Goal: Information Seeking & Learning: Learn about a topic

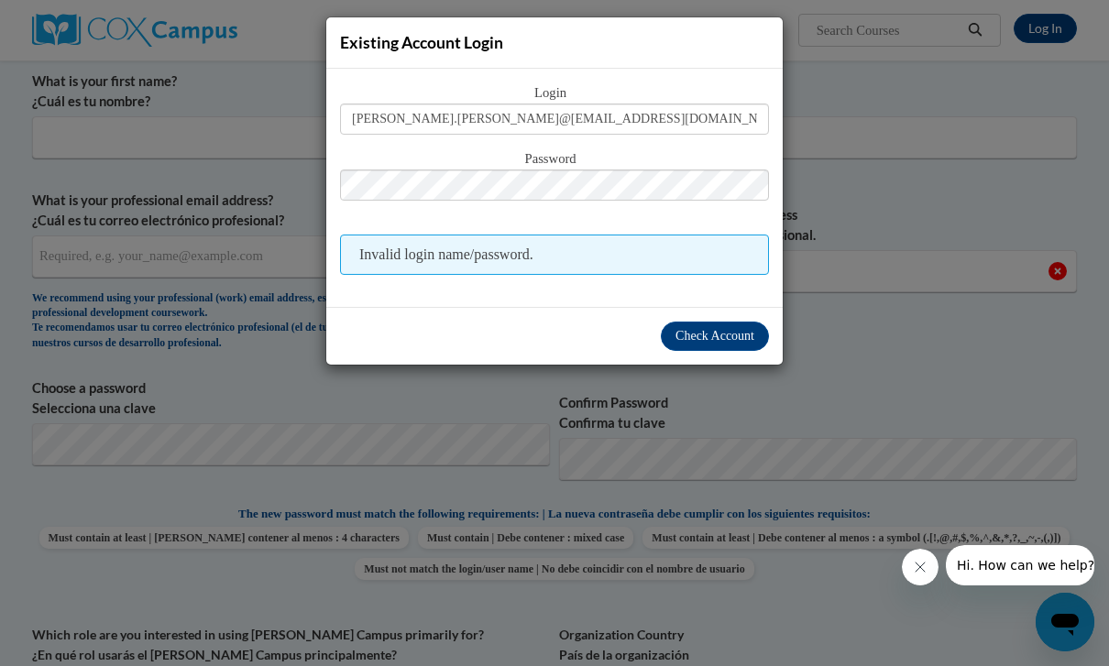
click at [741, 343] on span "Check Account" at bounding box center [715, 336] width 79 height 14
click at [717, 325] on button "Check Account" at bounding box center [715, 336] width 108 height 29
click at [705, 109] on input "regina.ray@students@cau.edu" at bounding box center [554, 119] width 429 height 31
click at [699, 128] on input "regina.ray@students@cau.edu" at bounding box center [554, 119] width 429 height 31
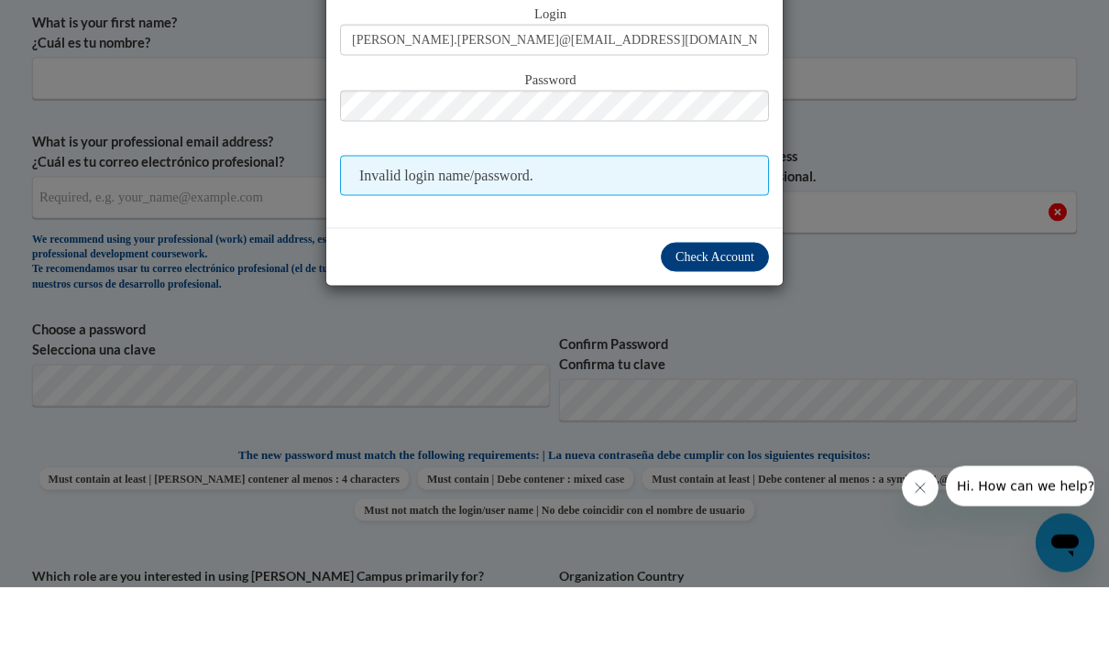
click at [720, 322] on button "Check Account" at bounding box center [715, 336] width 108 height 29
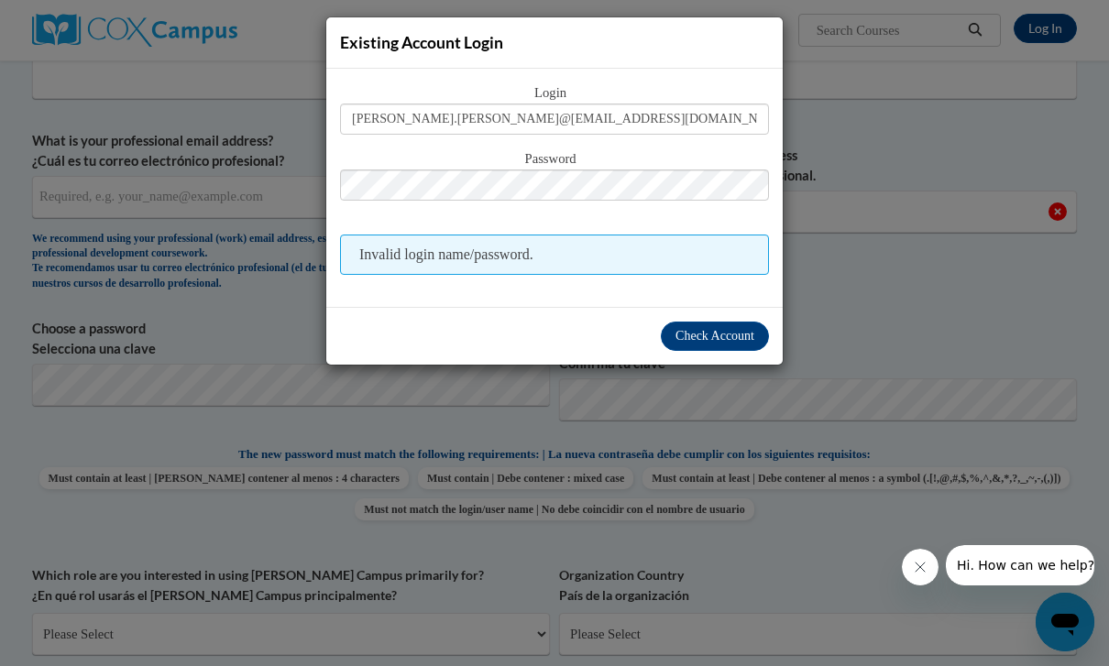
click at [963, 314] on div "Existing Account Login Login regina.ray@students@cau.edu Password Invalid login…" at bounding box center [554, 333] width 1109 height 666
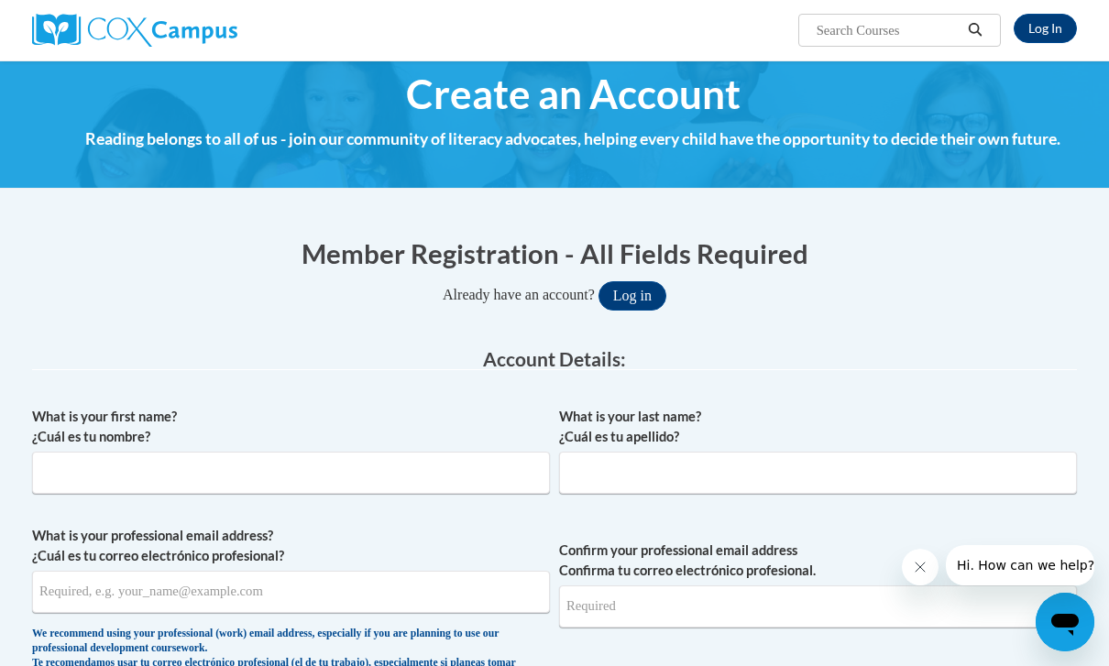
scroll to position [0, 0]
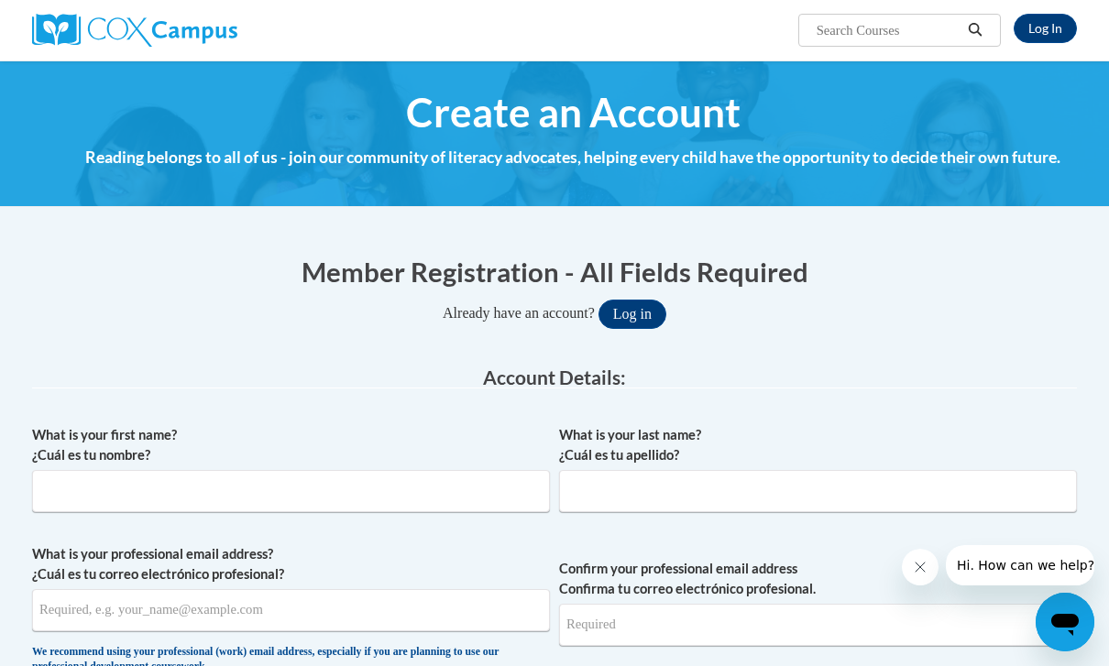
click at [1037, 33] on link "Log In" at bounding box center [1045, 28] width 63 height 29
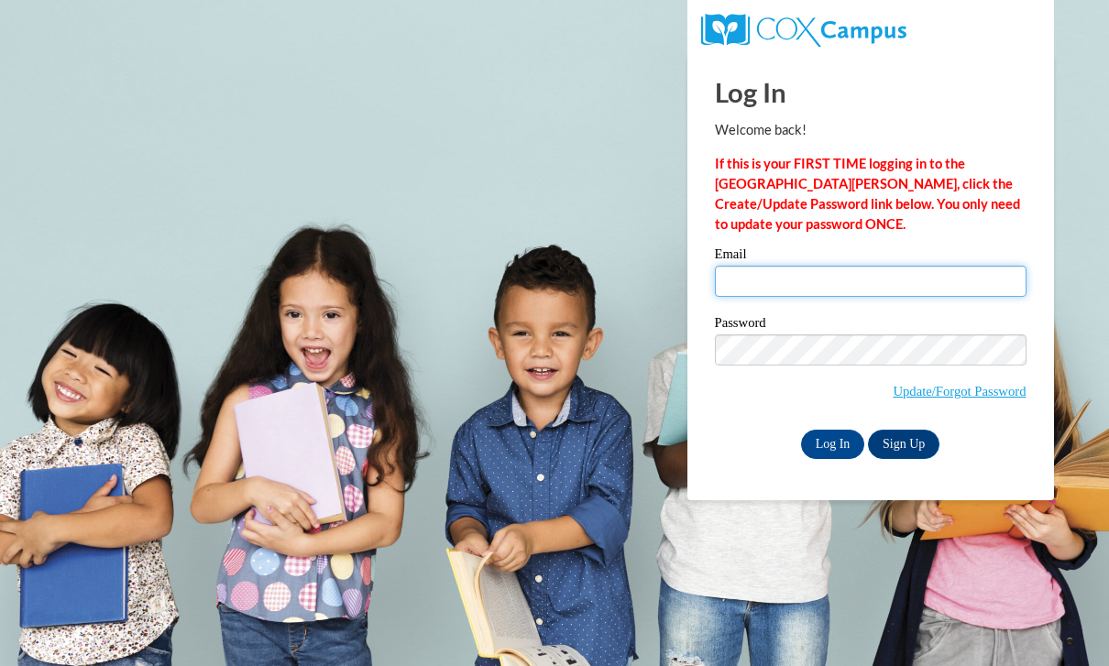
click at [828, 291] on input "Email" at bounding box center [871, 281] width 312 height 31
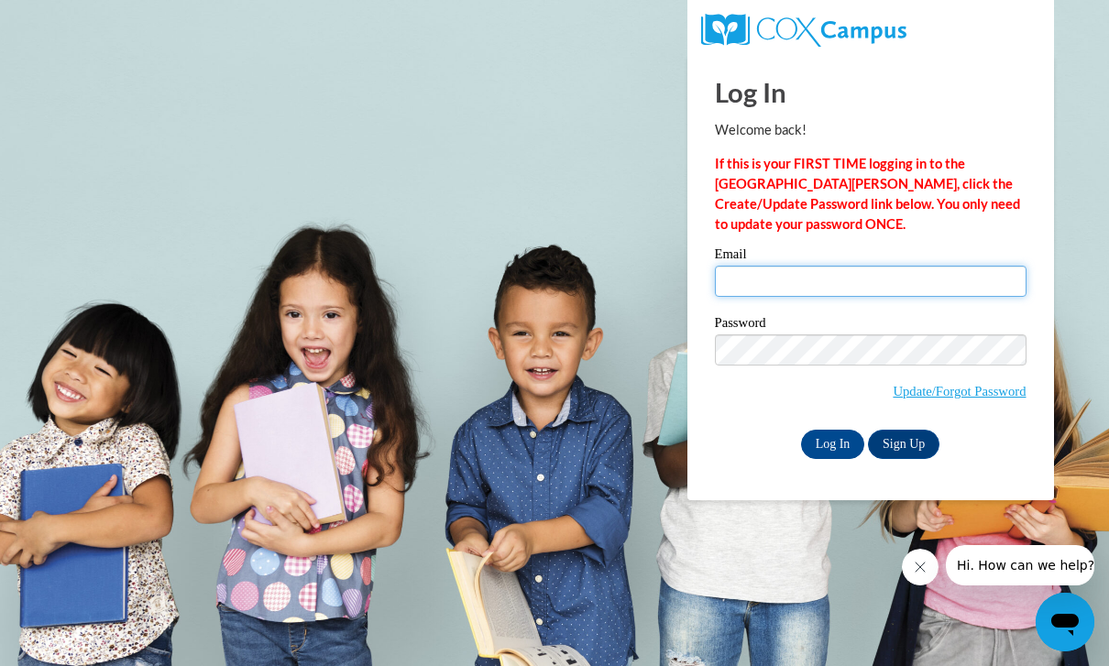
type input "[PERSON_NAME].[PERSON_NAME]@[EMAIL_ADDRESS][DOMAIN_NAME]"
click at [832, 443] on input "Log In" at bounding box center [833, 444] width 64 height 29
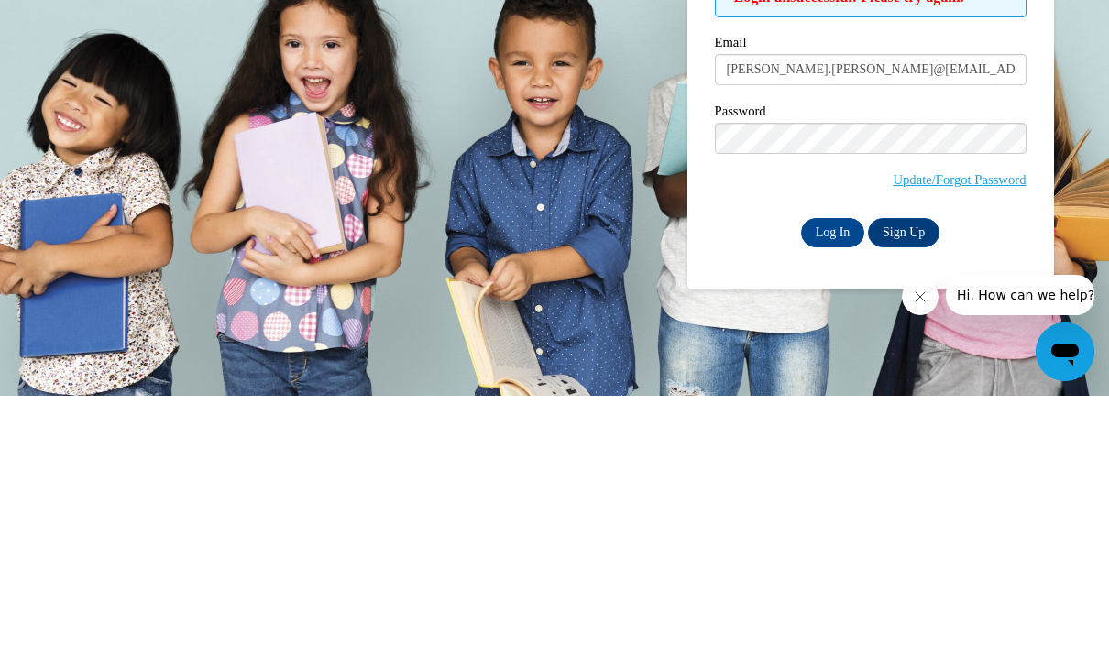
click at [835, 489] on input "Log In" at bounding box center [833, 503] width 64 height 29
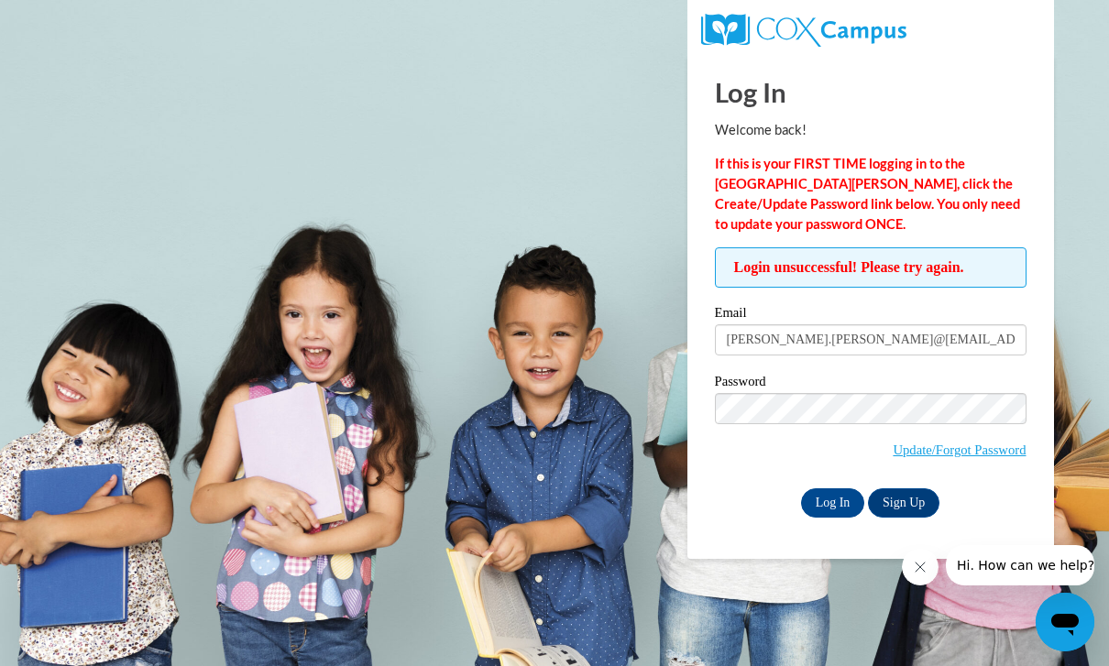
click at [975, 454] on link "Update/Forgot Password" at bounding box center [959, 450] width 133 height 15
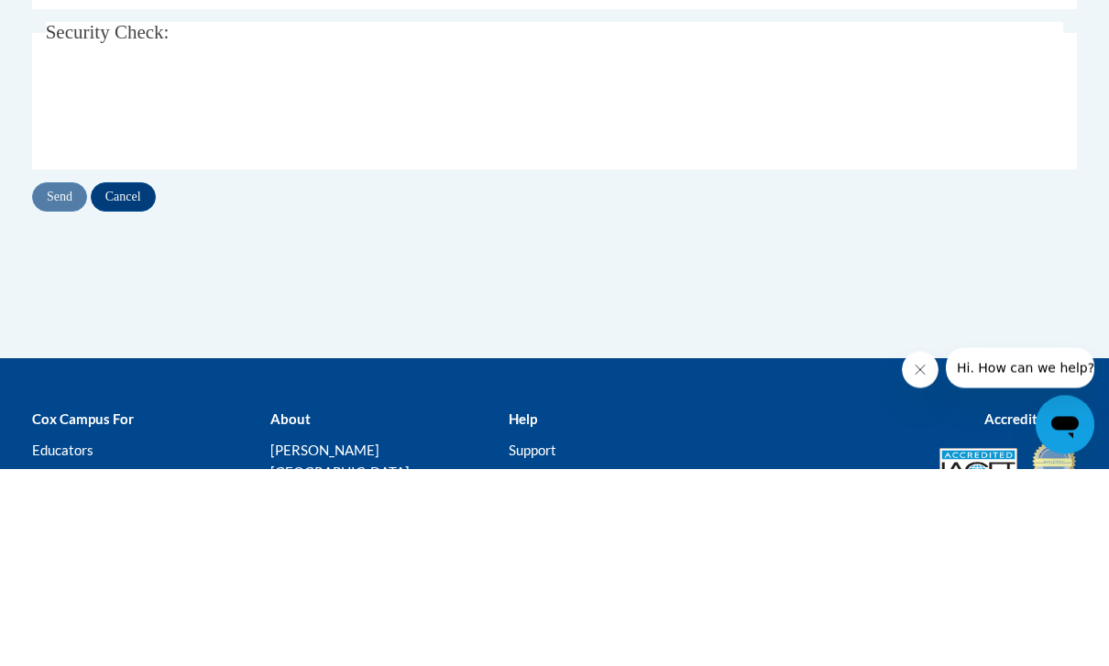
type input "[PERSON_NAME].[PERSON_NAME]@[EMAIL_ADDRESS][DOMAIN_NAME]"
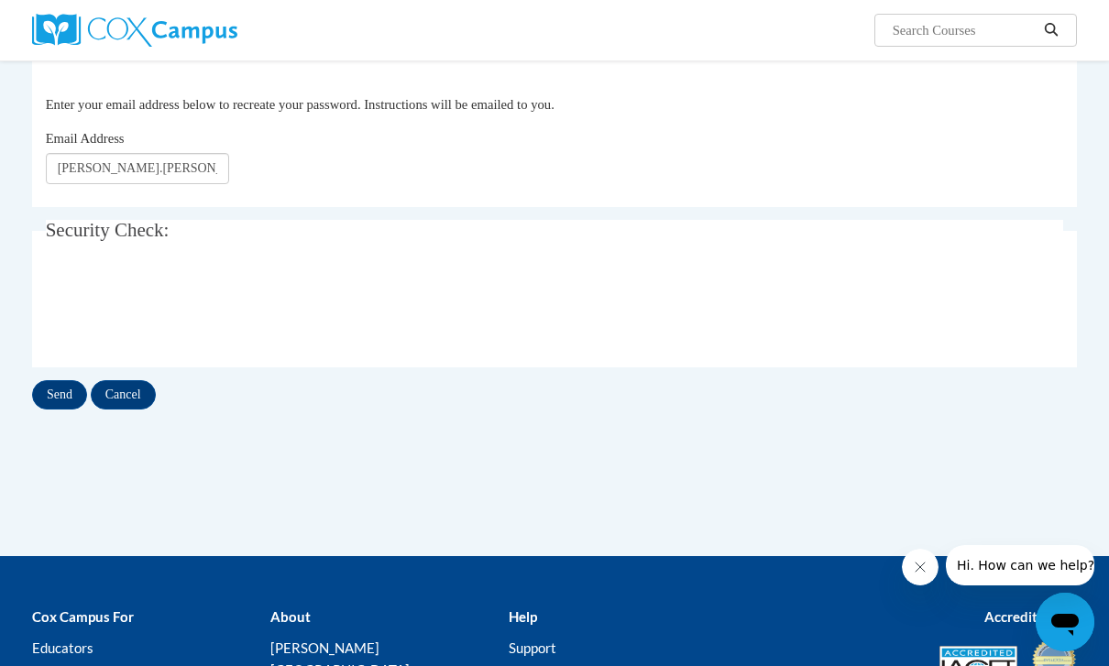
click at [51, 391] on input "Send" at bounding box center [59, 394] width 55 height 29
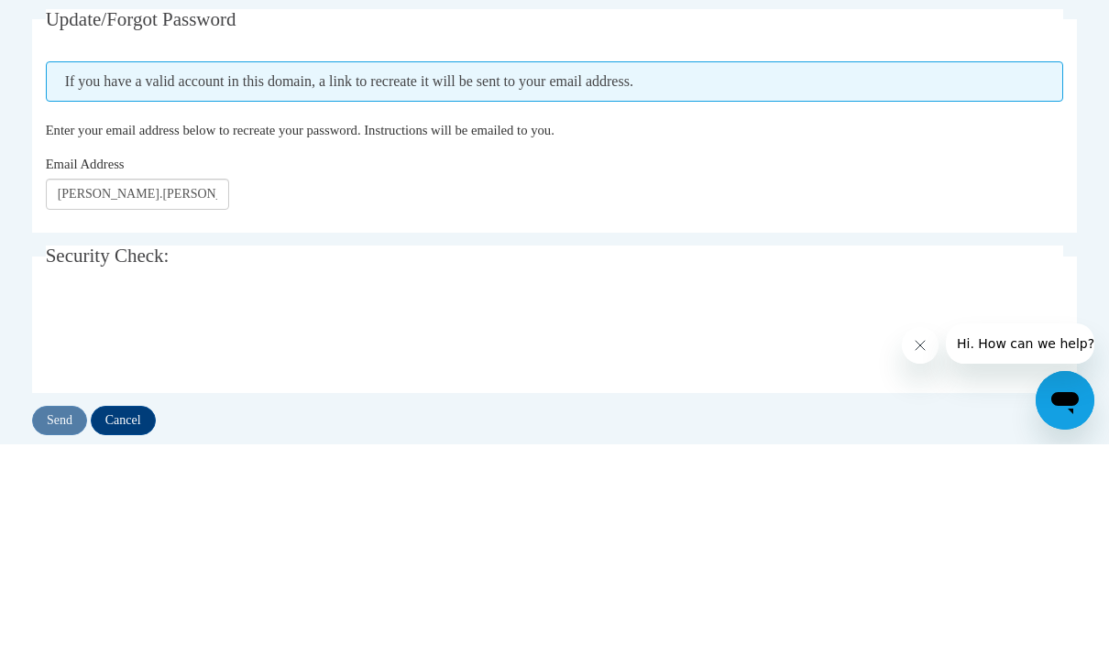
click at [28, 332] on div "Update/Forgot Password Please enter your email address If you have a valid acco…" at bounding box center [554, 463] width 1073 height 464
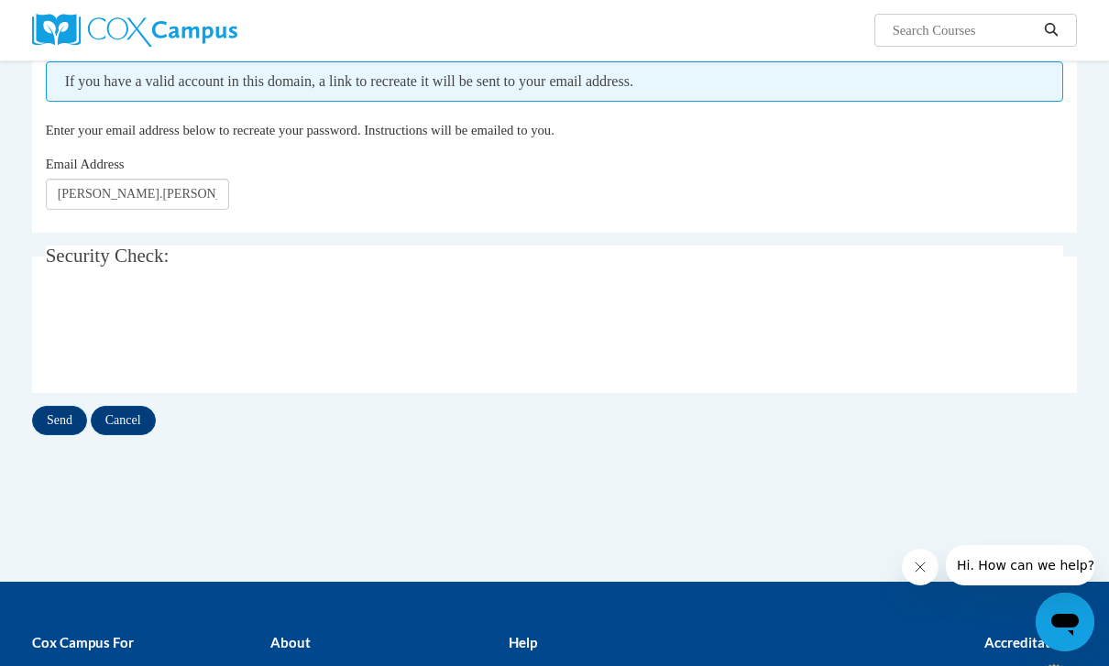
click at [48, 419] on input "Send" at bounding box center [59, 420] width 55 height 29
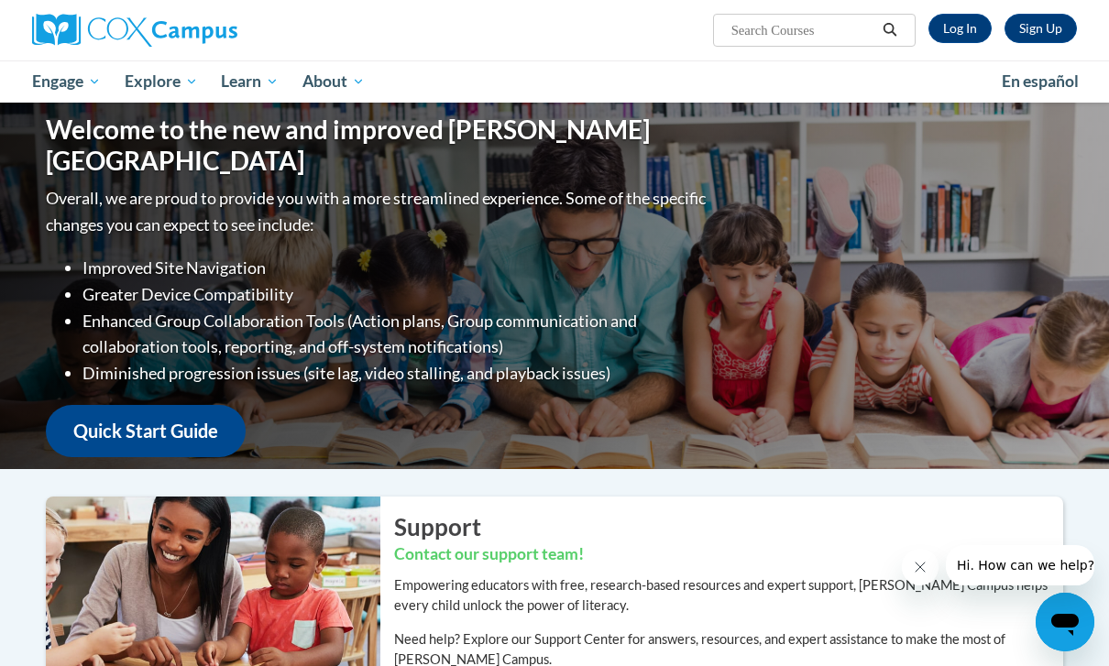
click at [0, 0] on span "[GEOGRAPHIC_DATA]" at bounding box center [0, 0] width 0 height 0
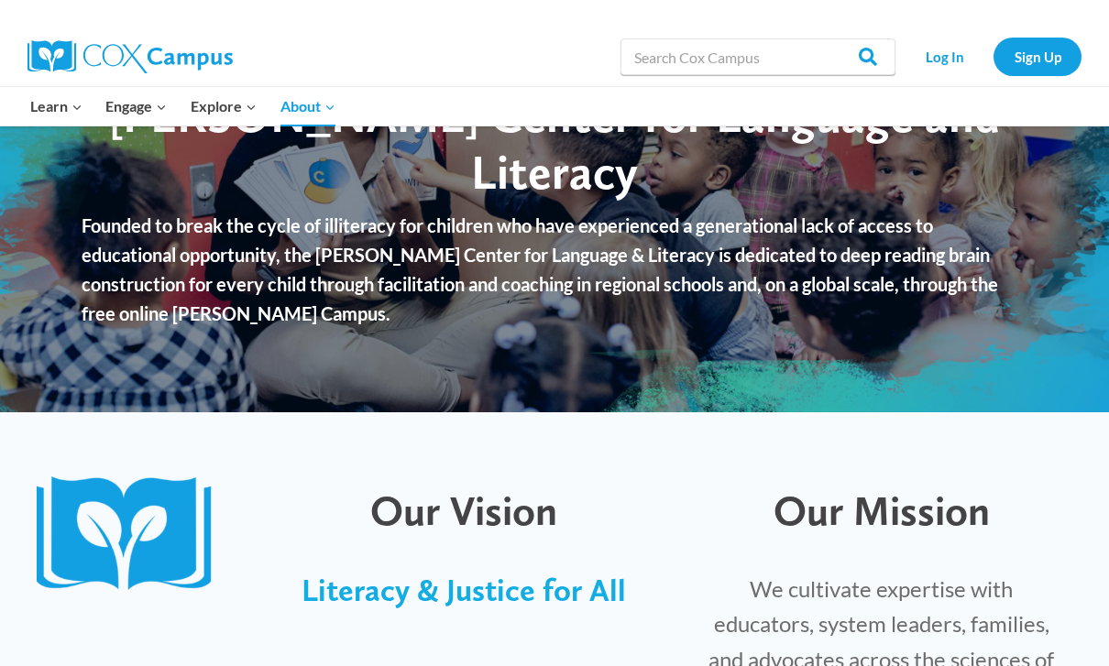
click at [214, 534] on img at bounding box center [131, 536] width 189 height 118
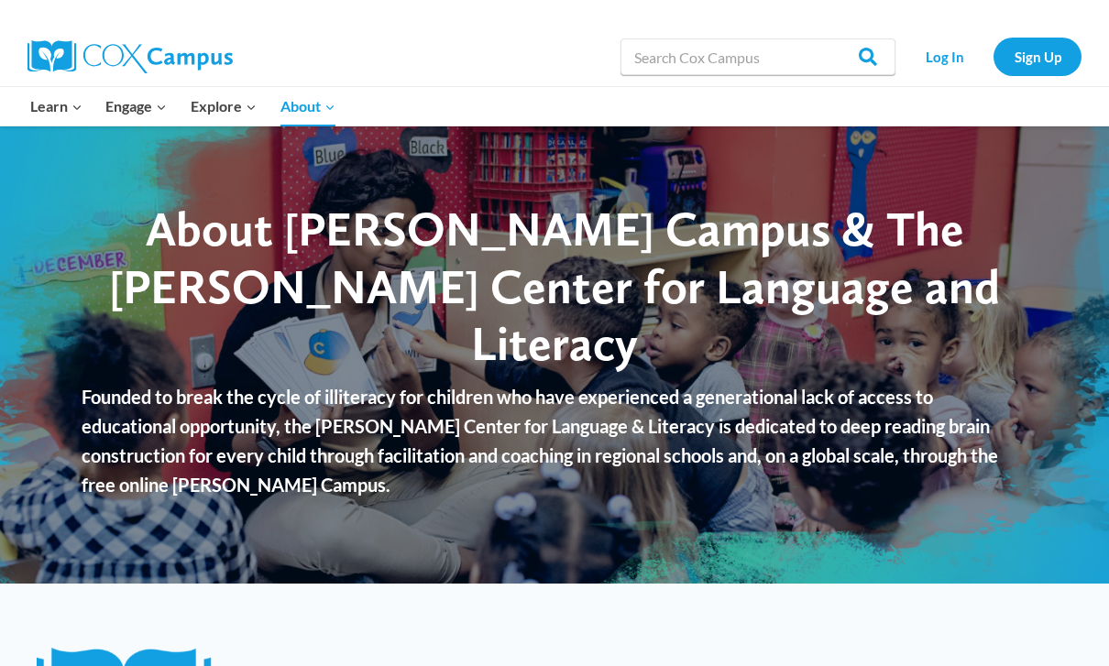
click at [44, 51] on img at bounding box center [130, 56] width 205 height 33
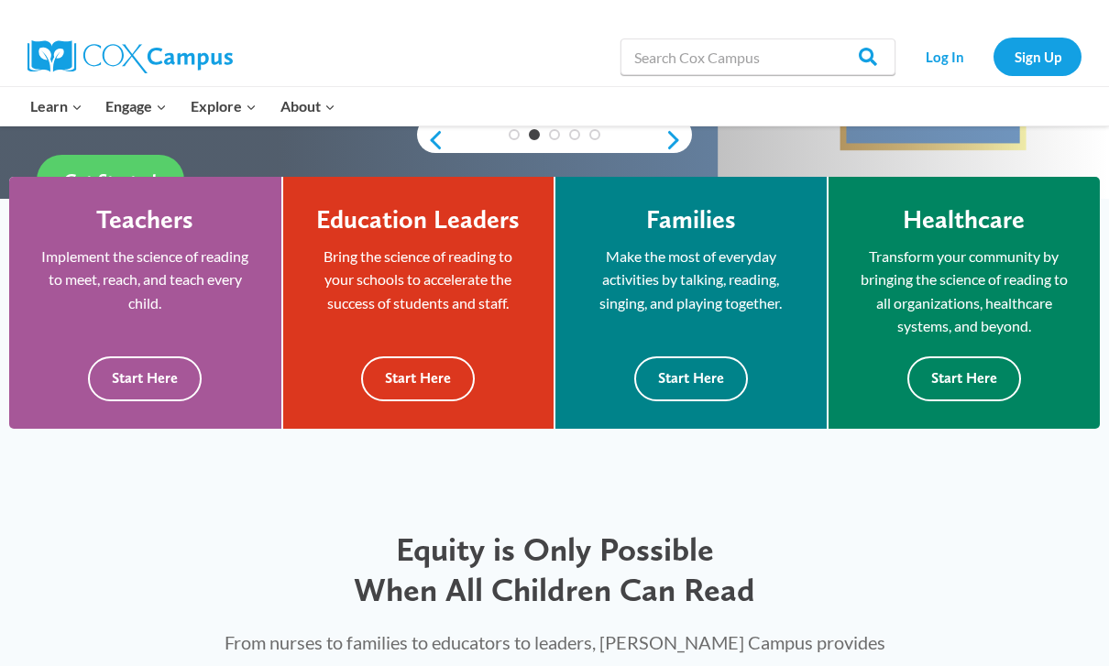
scroll to position [472, 0]
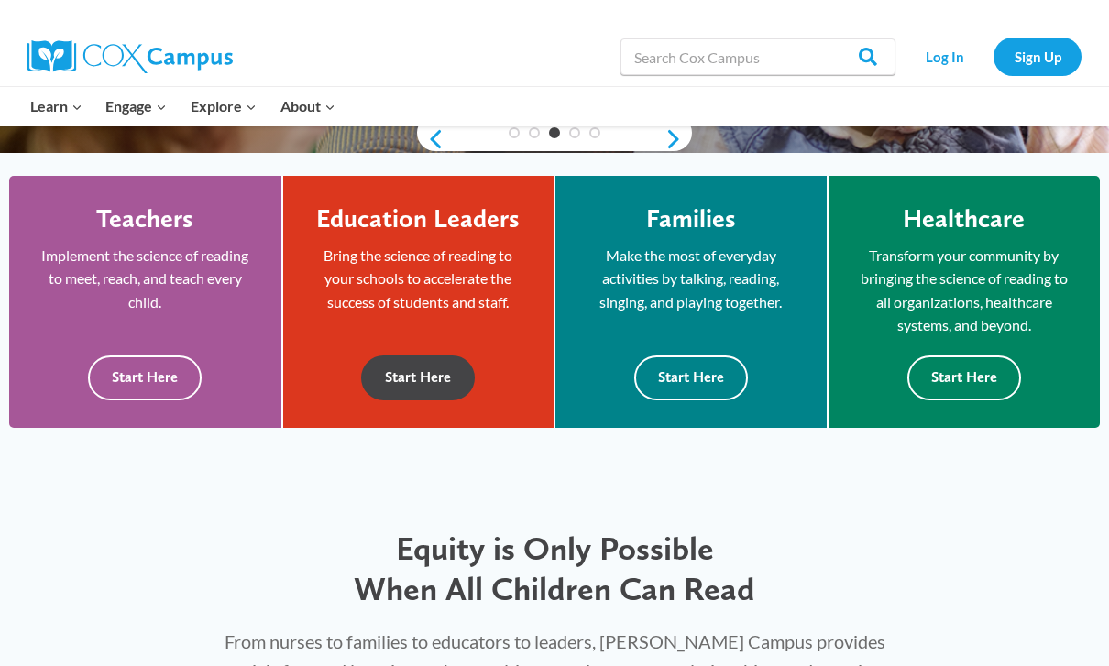
click at [380, 394] on button "Start Here" at bounding box center [418, 378] width 114 height 45
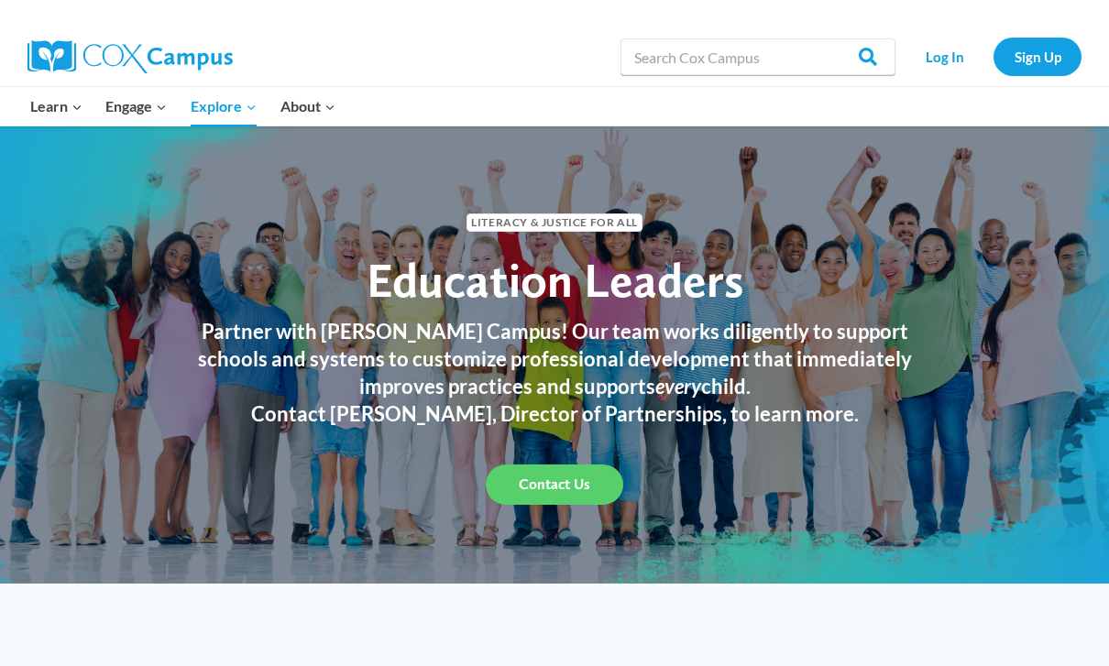
click at [1021, 29] on div "Log In Sign Up" at bounding box center [993, 57] width 177 height 59
click at [1052, 41] on link "Sign Up" at bounding box center [1038, 57] width 88 height 38
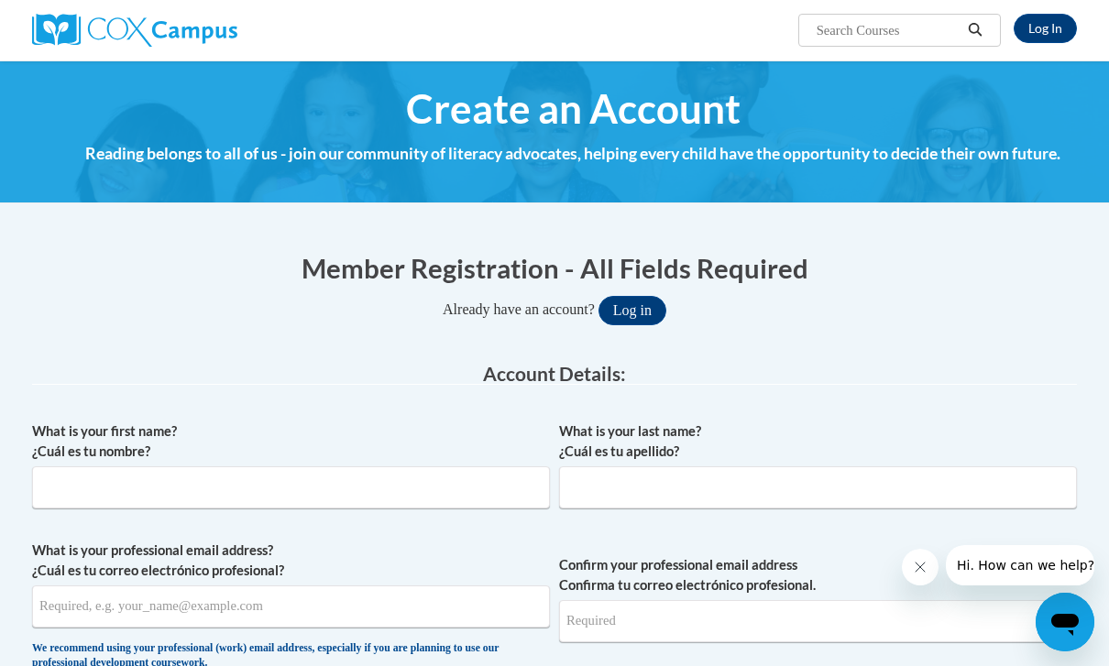
scroll to position [6, 0]
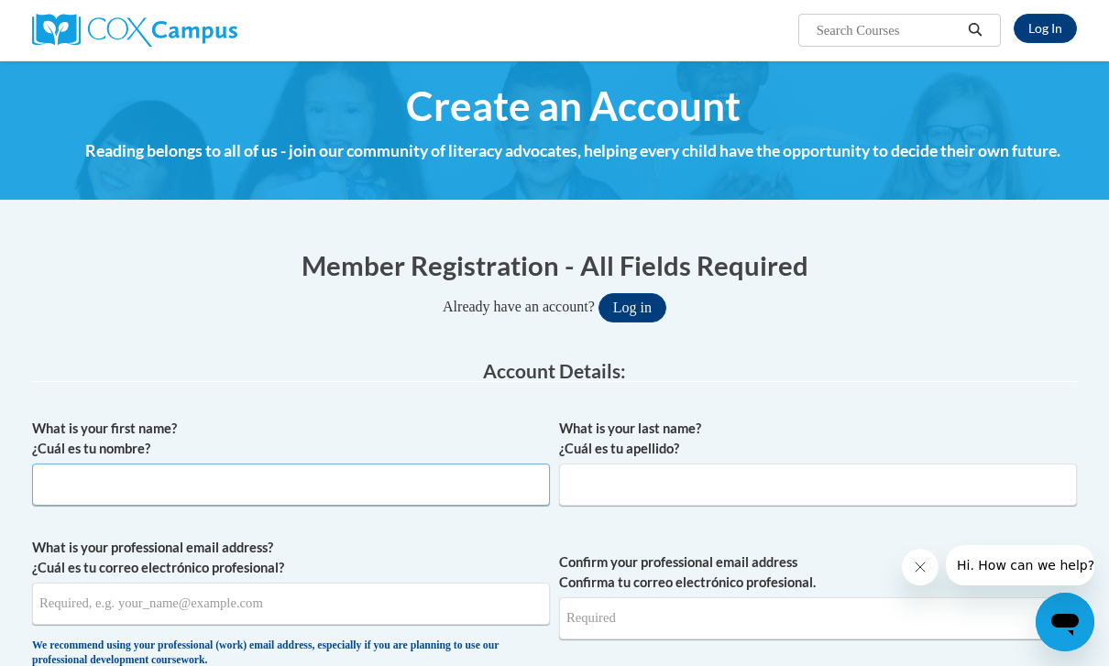
click at [144, 504] on input "What is your first name? ¿Cuál es tu nombre?" at bounding box center [291, 485] width 518 height 42
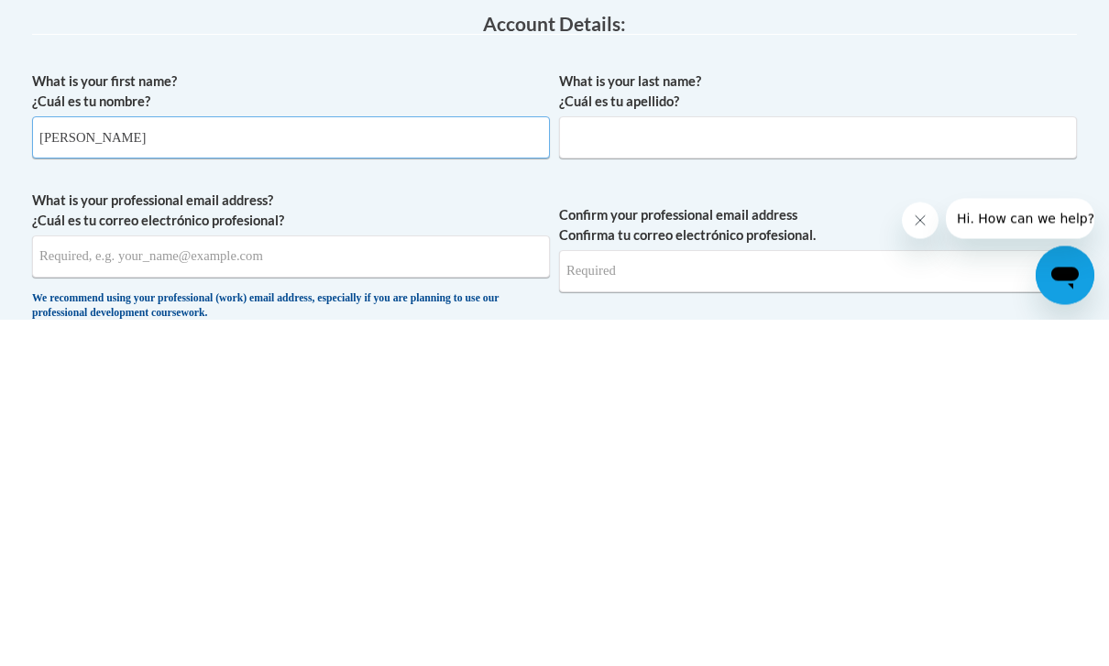
type input "Regina"
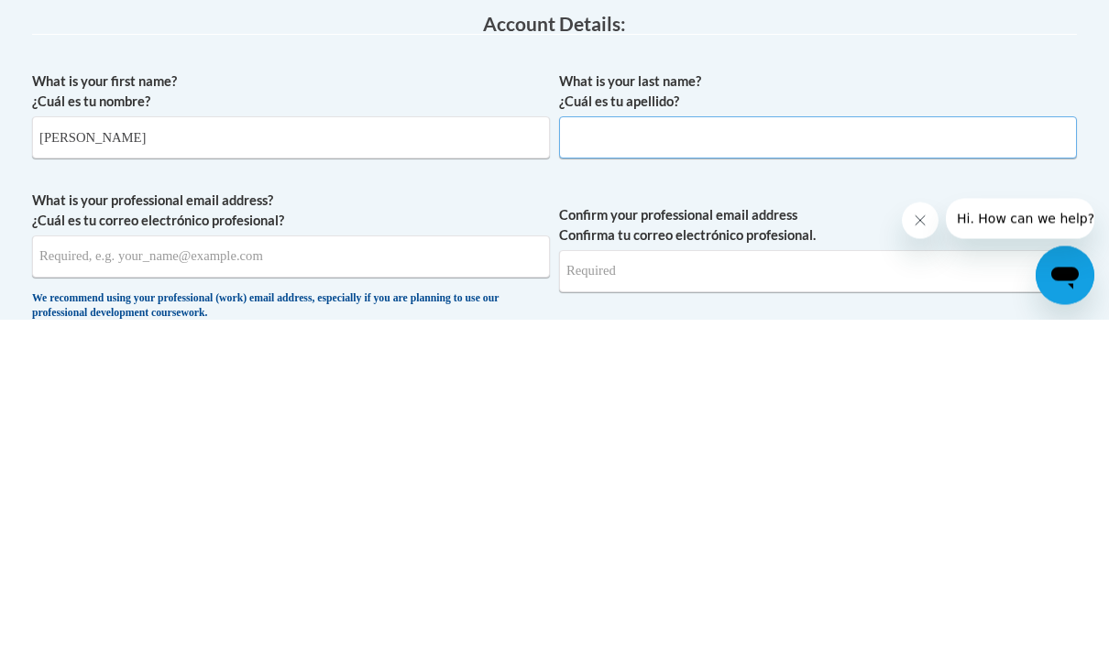
click at [784, 464] on input "What is your last name? ¿Cuál es tu apellido?" at bounding box center [818, 485] width 518 height 42
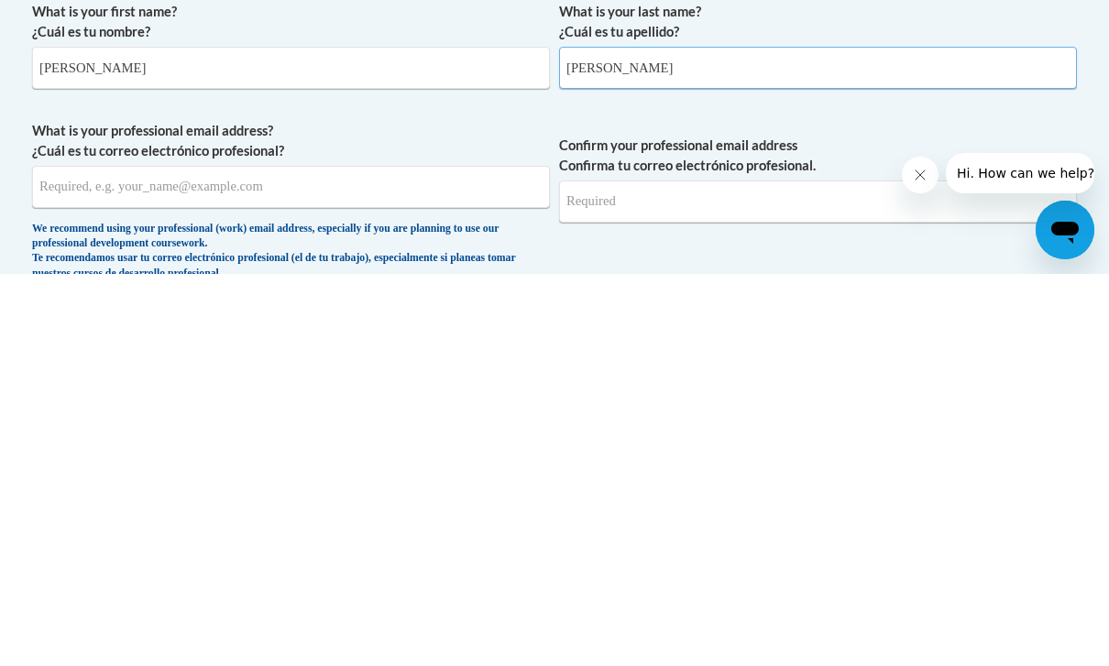
scroll to position [47, 0]
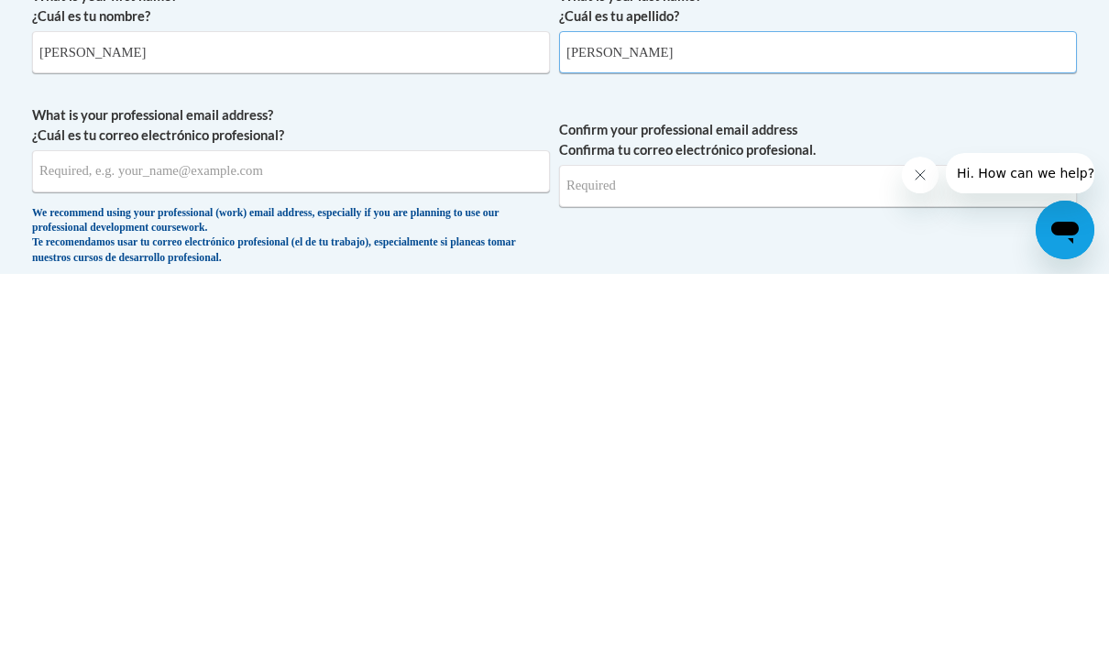
type input "Ray"
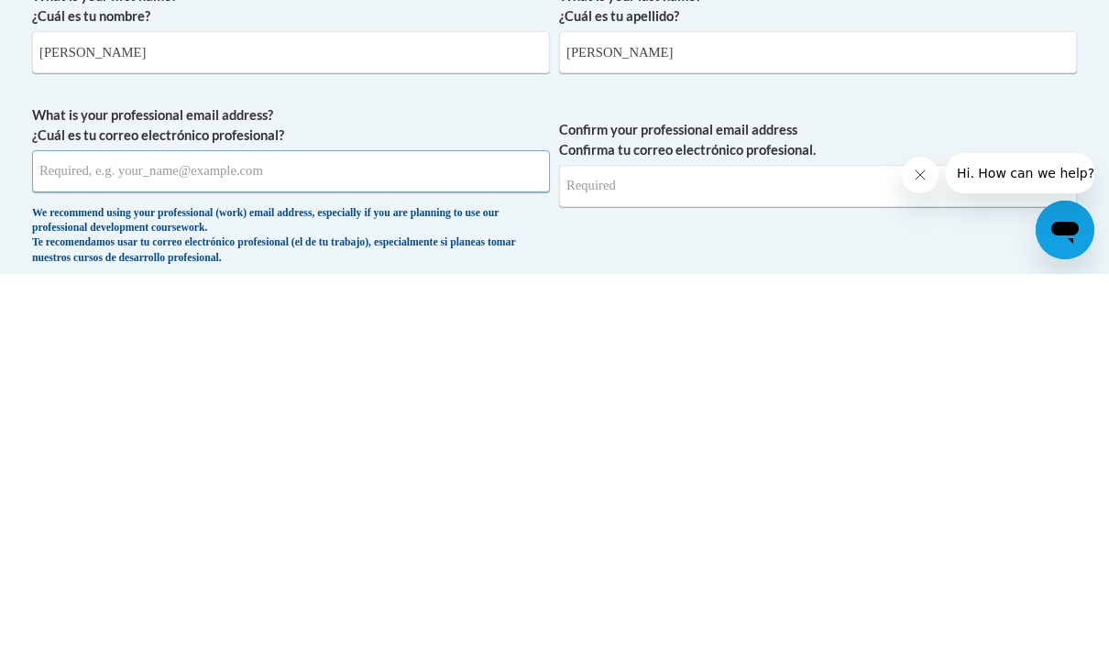
click at [457, 543] on input "What is your professional email address? ¿Cuál es tu correo electrónico profesi…" at bounding box center [291, 564] width 518 height 42
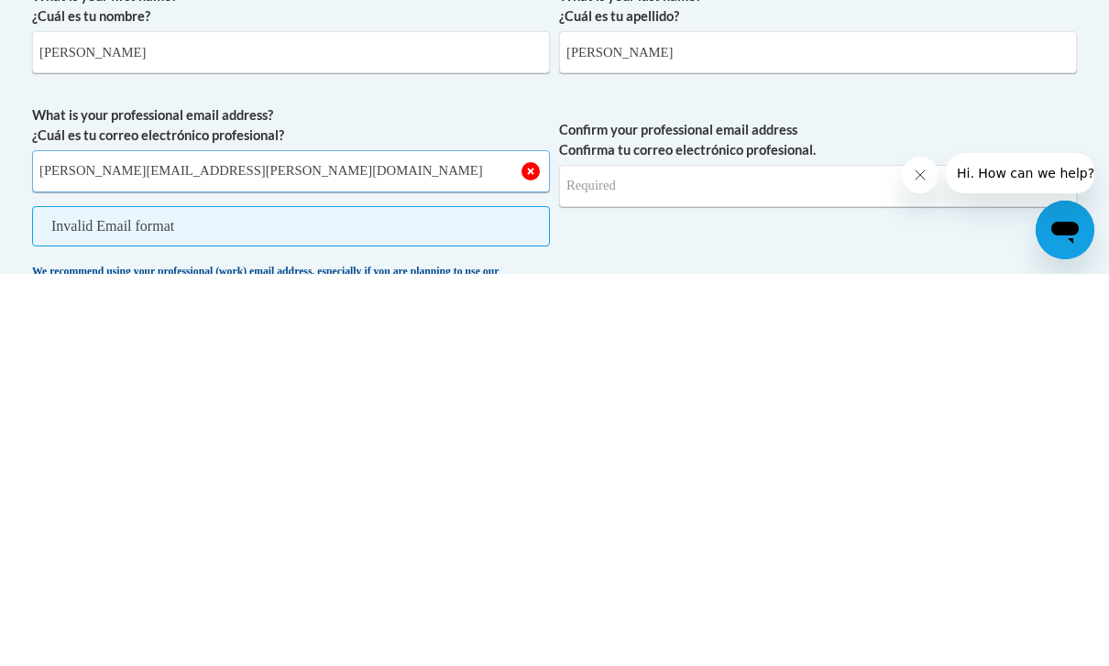
type input "[PERSON_NAME][EMAIL_ADDRESS][PERSON_NAME][DOMAIN_NAME]"
click at [736, 557] on input "Confirm your professional email address Confirma tu correo electrónico profesio…" at bounding box center [818, 578] width 518 height 42
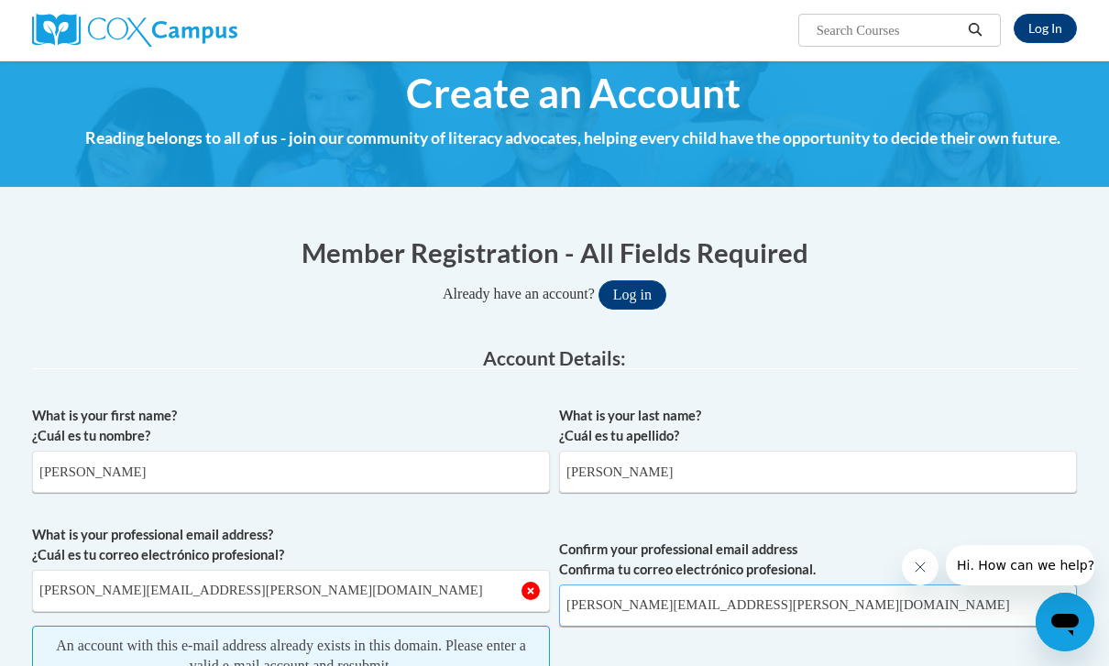
scroll to position [0, 0]
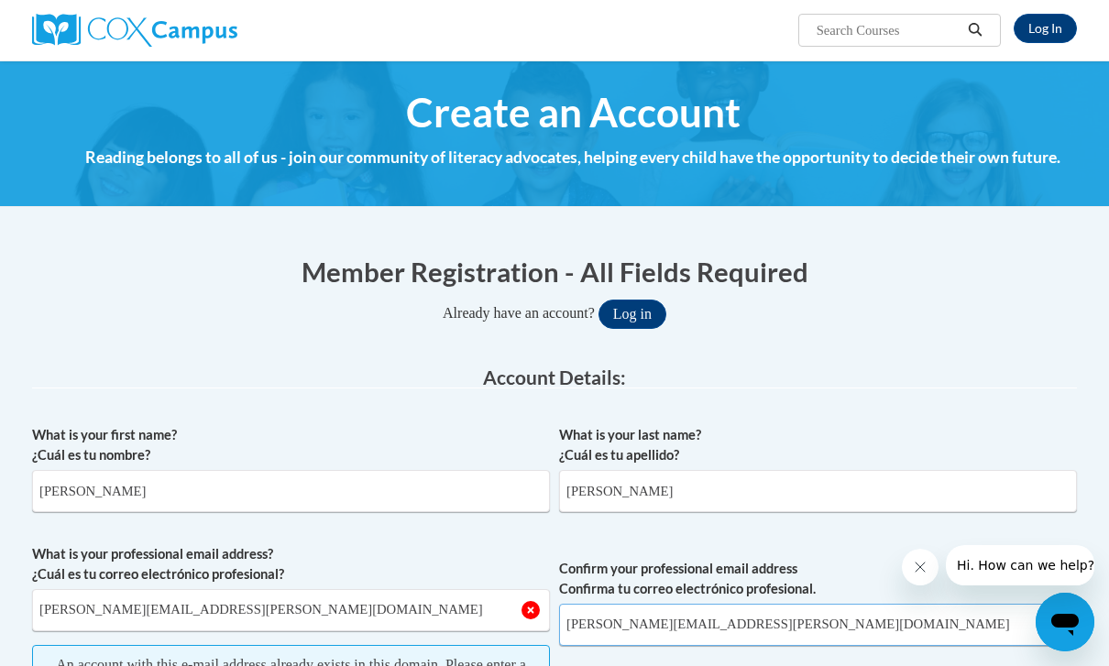
type input "[PERSON_NAME][EMAIL_ADDRESS][PERSON_NAME][DOMAIN_NAME]"
click at [1063, 38] on link "Log In" at bounding box center [1045, 28] width 63 height 29
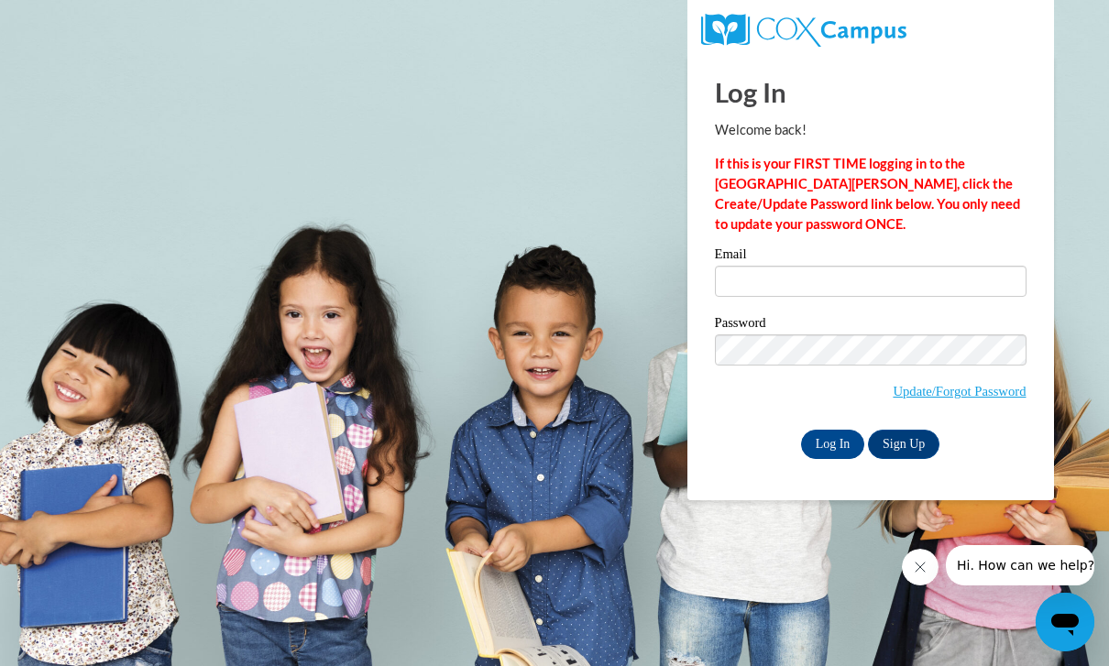
click at [811, 279] on input "Email" at bounding box center [871, 281] width 312 height 31
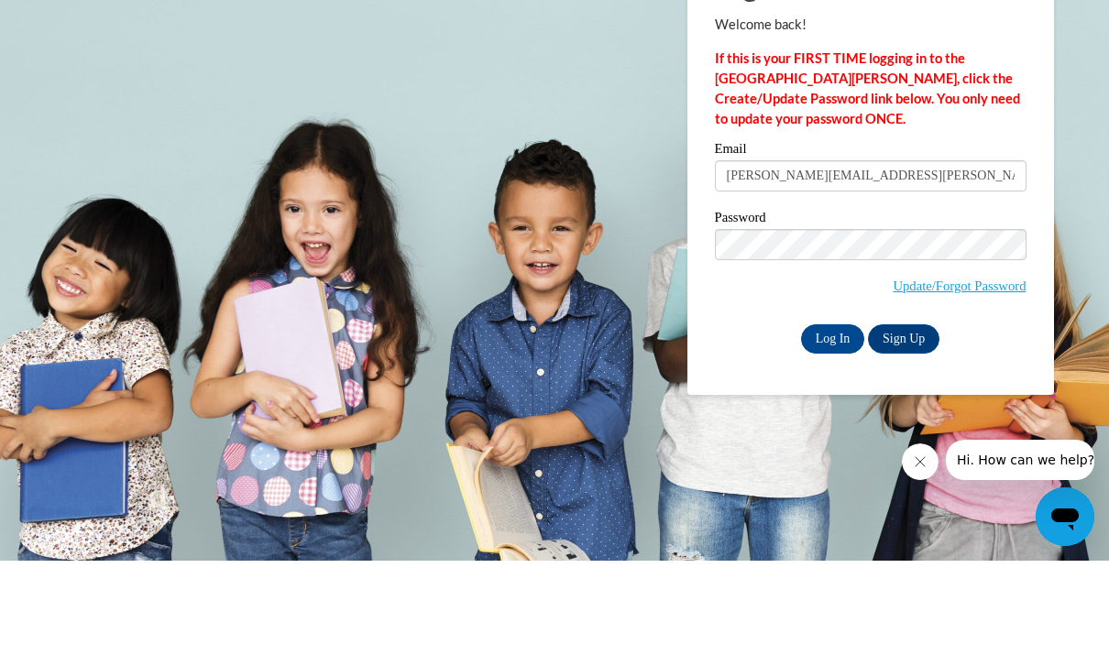
type input "[PERSON_NAME][EMAIL_ADDRESS][PERSON_NAME][DOMAIN_NAME]"
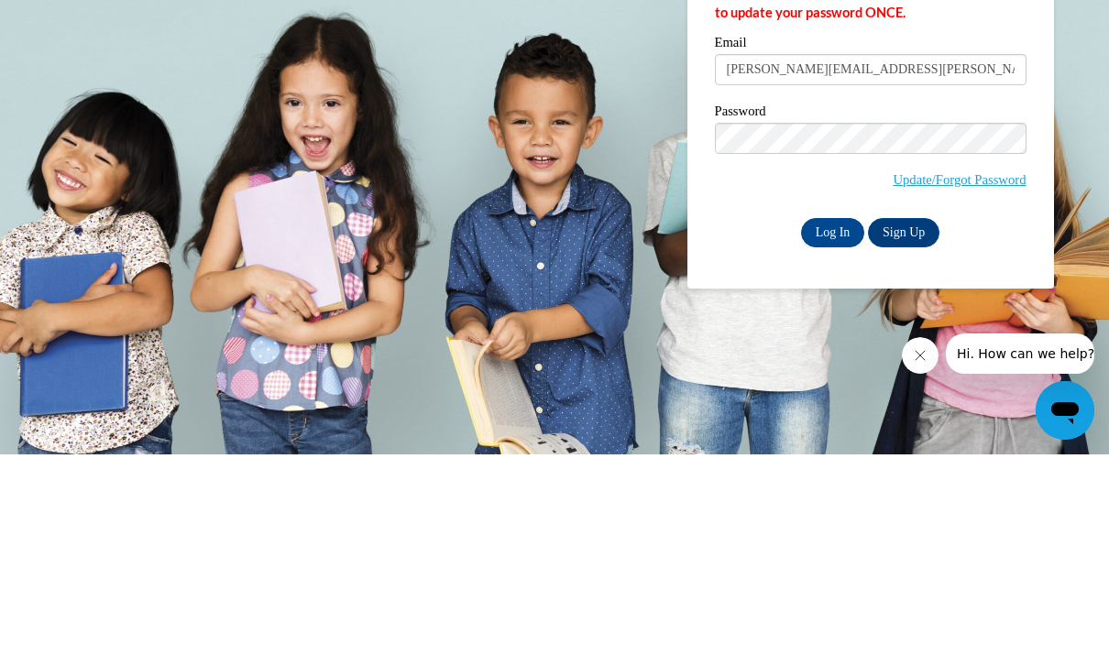
click at [839, 430] on input "Log In" at bounding box center [833, 444] width 64 height 29
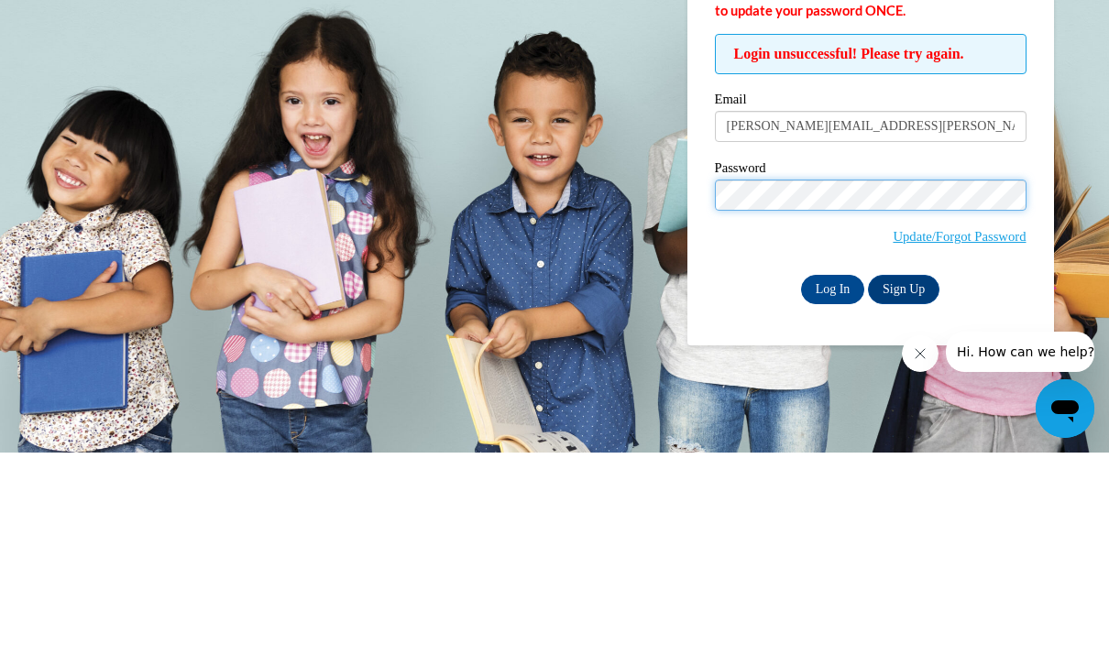
click at [832, 489] on input "Log In" at bounding box center [833, 503] width 64 height 29
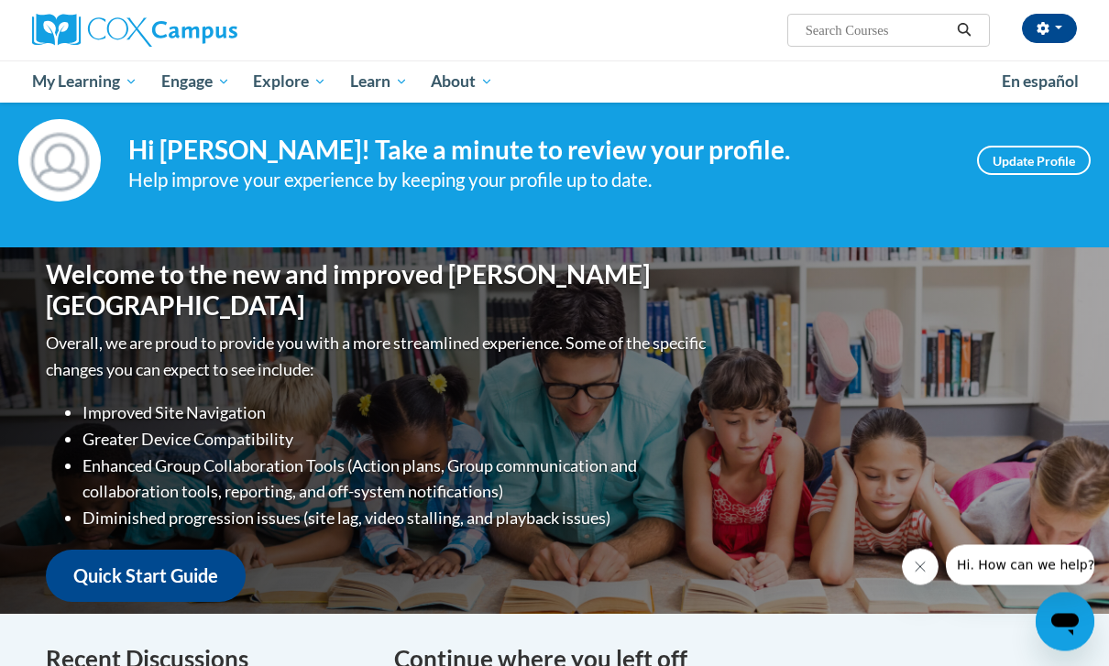
scroll to position [27, 0]
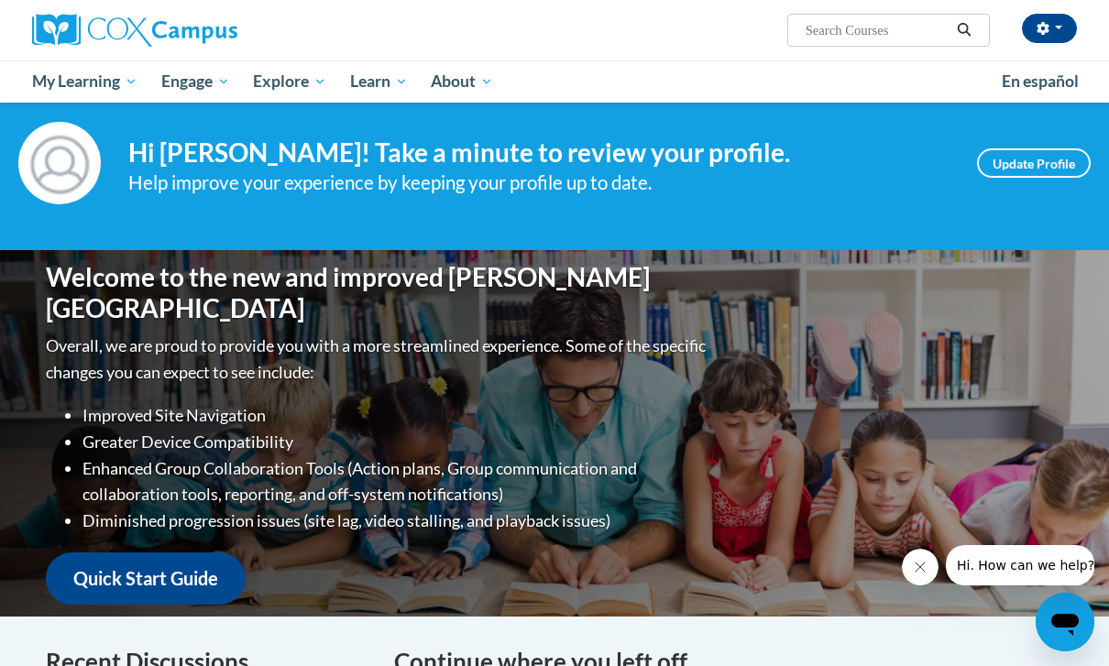
click at [1032, 155] on link "Update Profile" at bounding box center [1034, 163] width 114 height 29
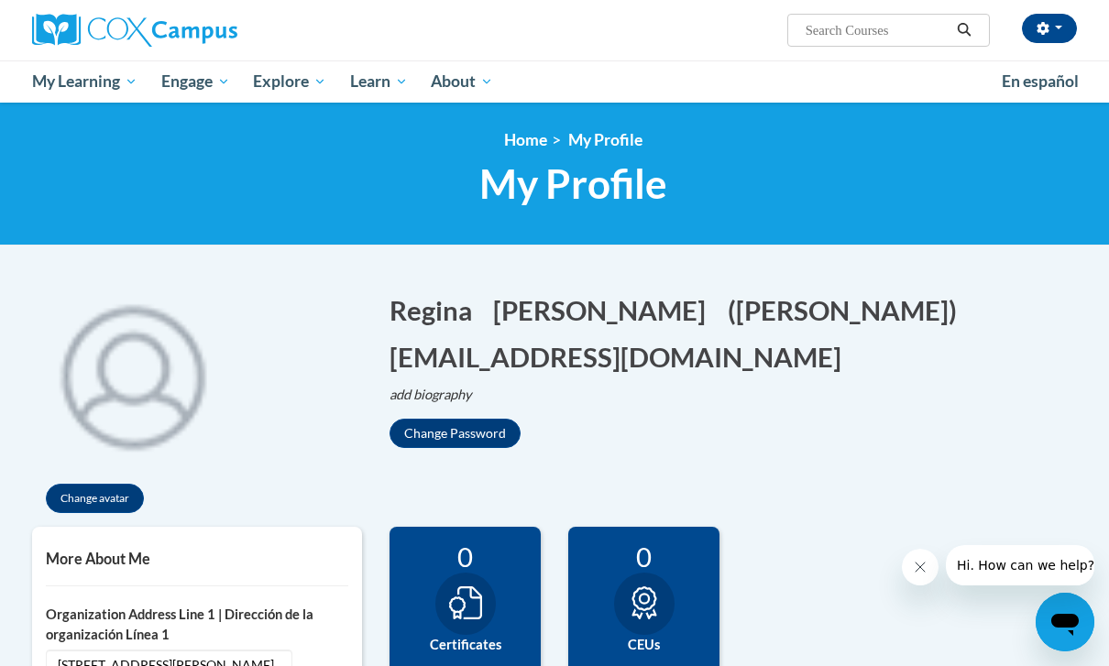
click at [0, 0] on span "My Course Progress" at bounding box center [0, 0] width 0 height 0
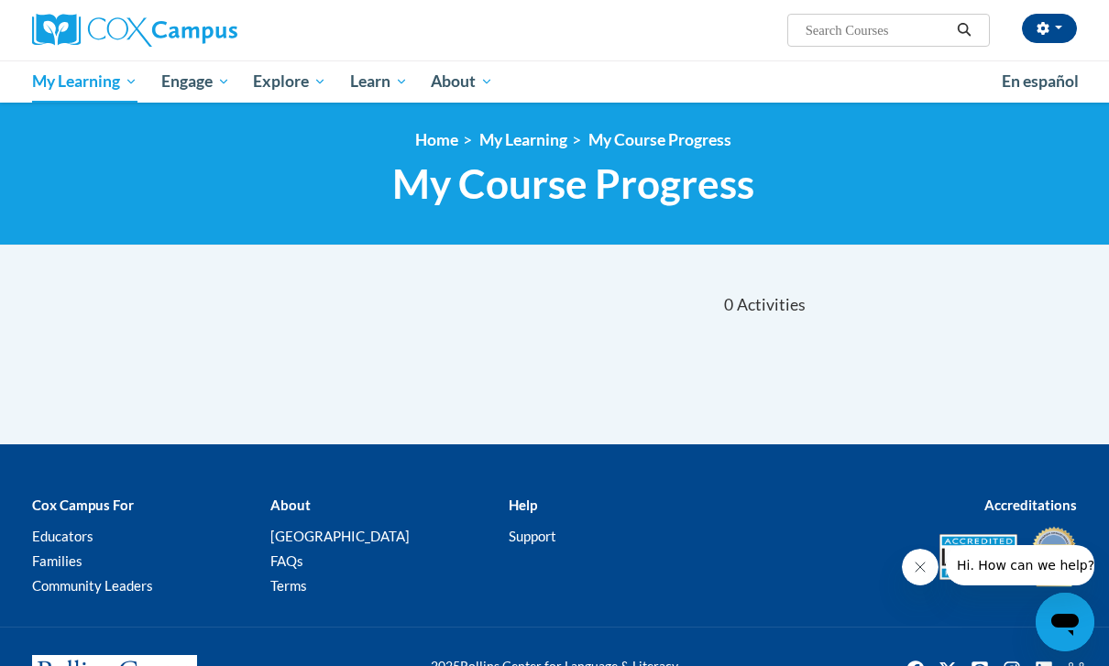
click at [0, 0] on link "Early Care and Learning" at bounding box center [0, 0] width 0 height 0
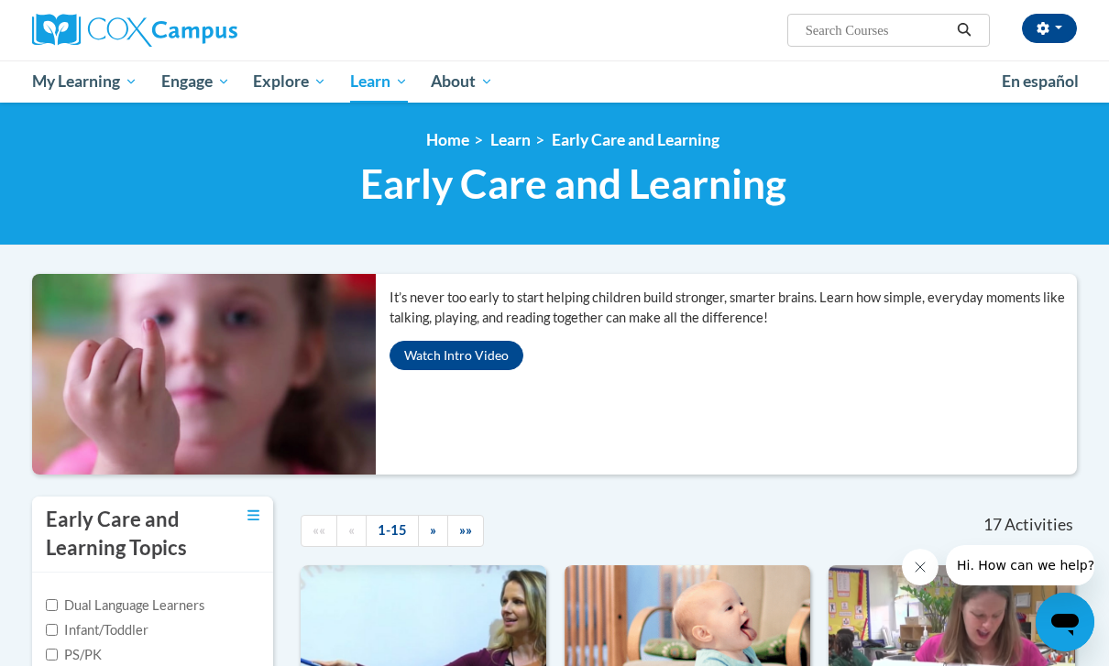
click at [852, 36] on input "Search..." at bounding box center [877, 30] width 147 height 22
type input "Early literacy"
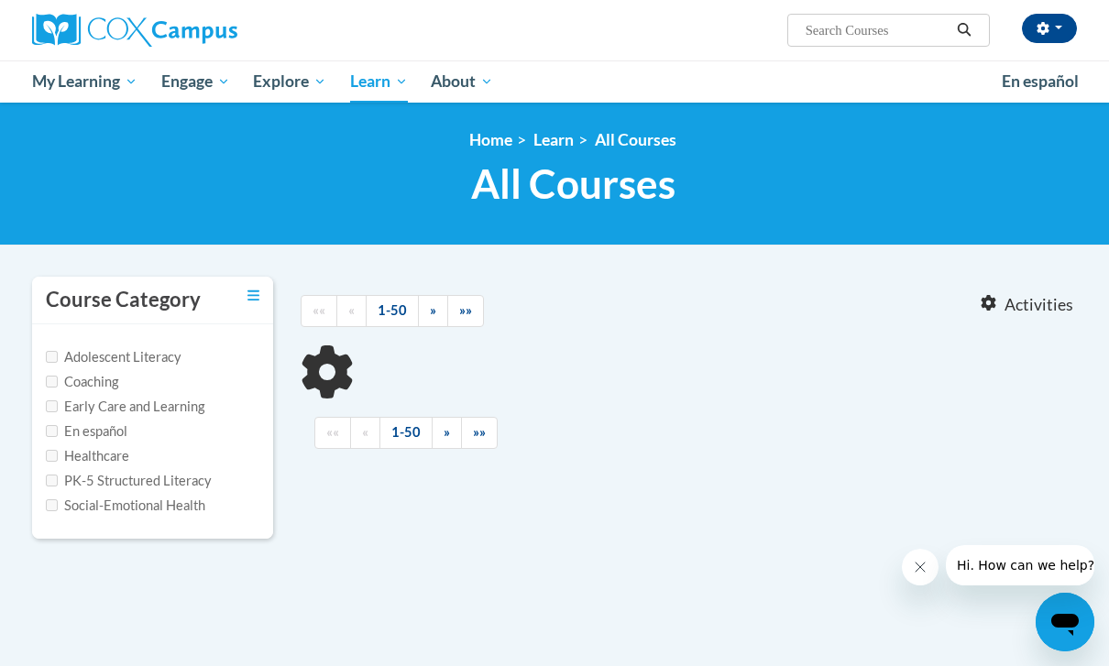
type input "Early literacy"
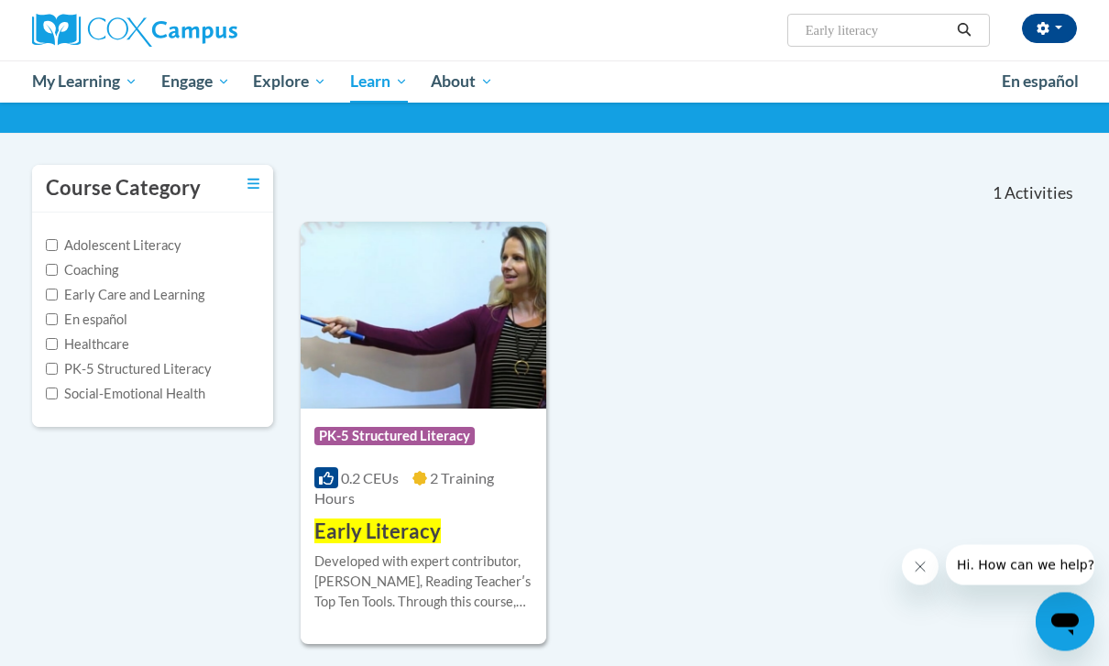
scroll to position [130, 0]
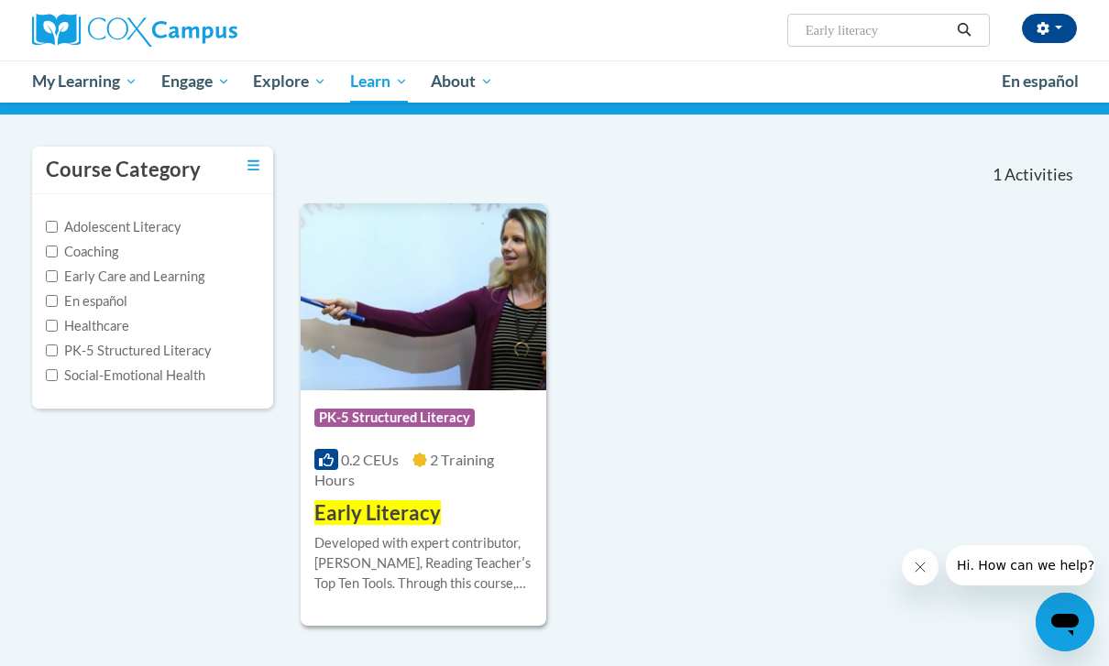
click at [470, 496] on div "Course Category: PK-5 Structured Literacy 0.2 CEUs 2 Training Hours COURSE Earl…" at bounding box center [424, 460] width 246 height 138
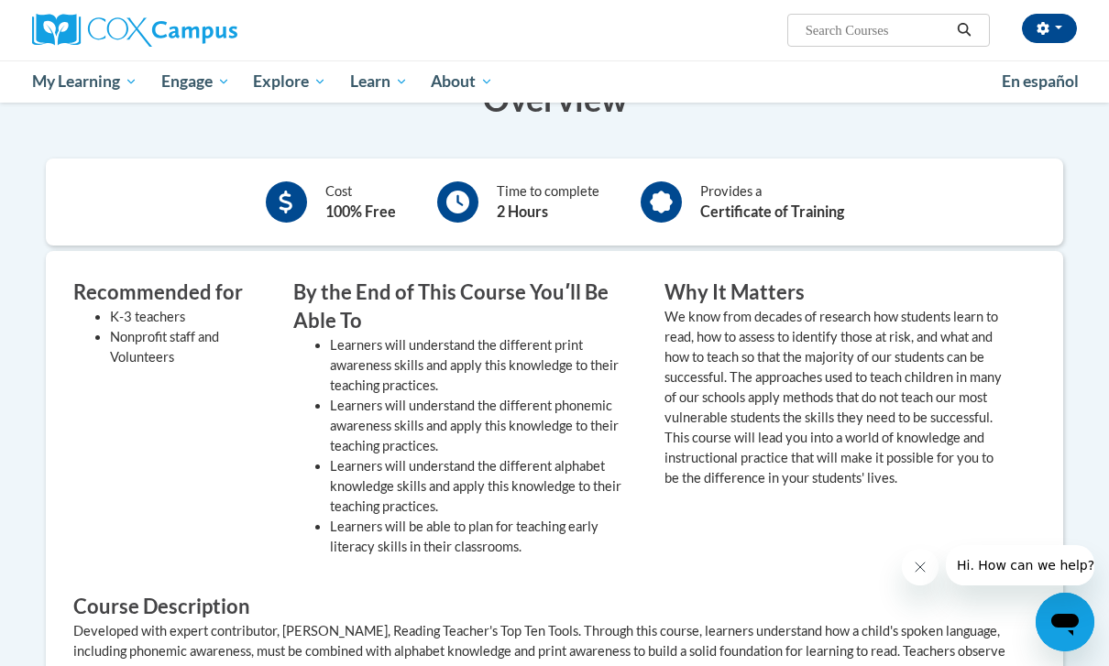
scroll to position [423, 0]
